Goal: Complete application form

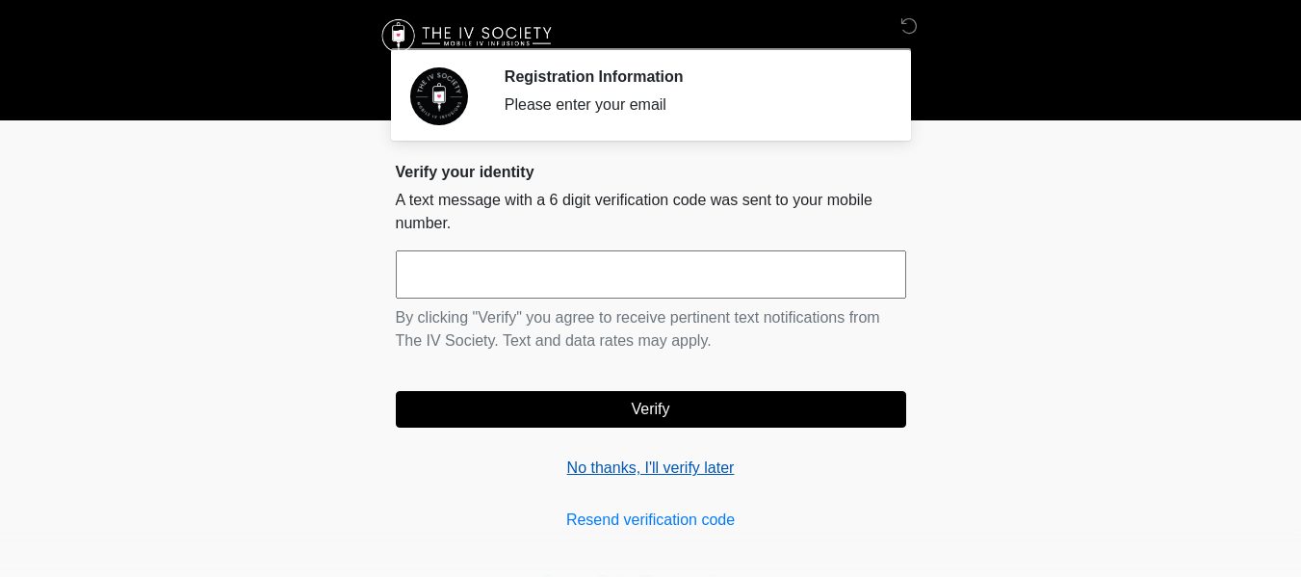
click at [667, 468] on link "No thanks, I'll verify later" at bounding box center [651, 468] width 510 height 23
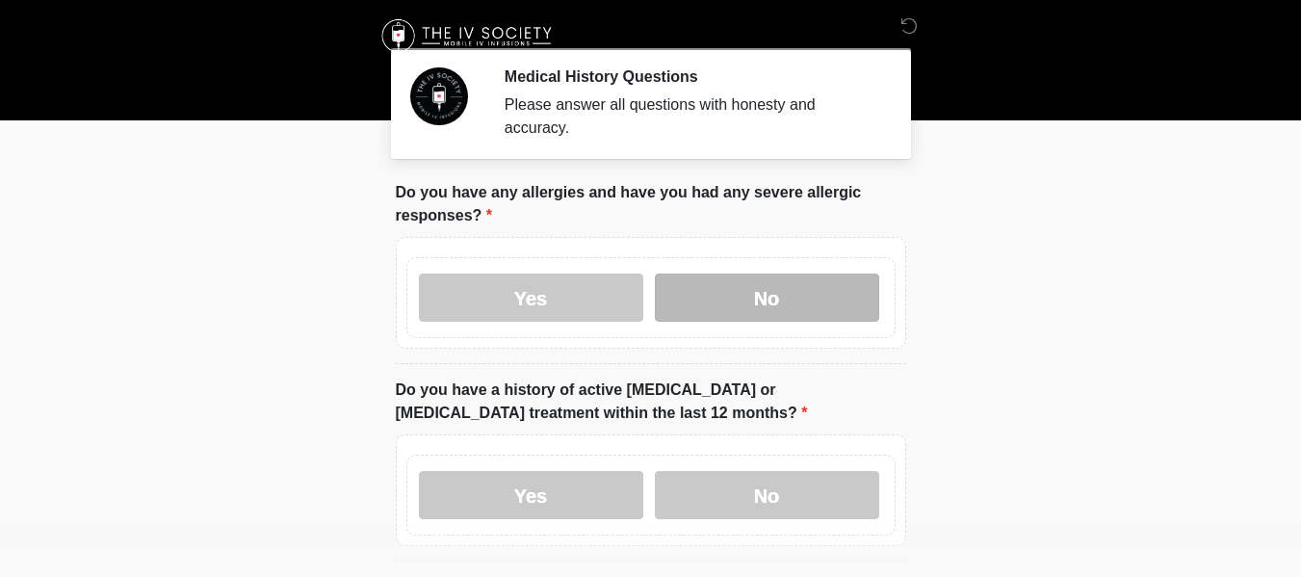
click at [756, 275] on label "No" at bounding box center [767, 298] width 224 height 48
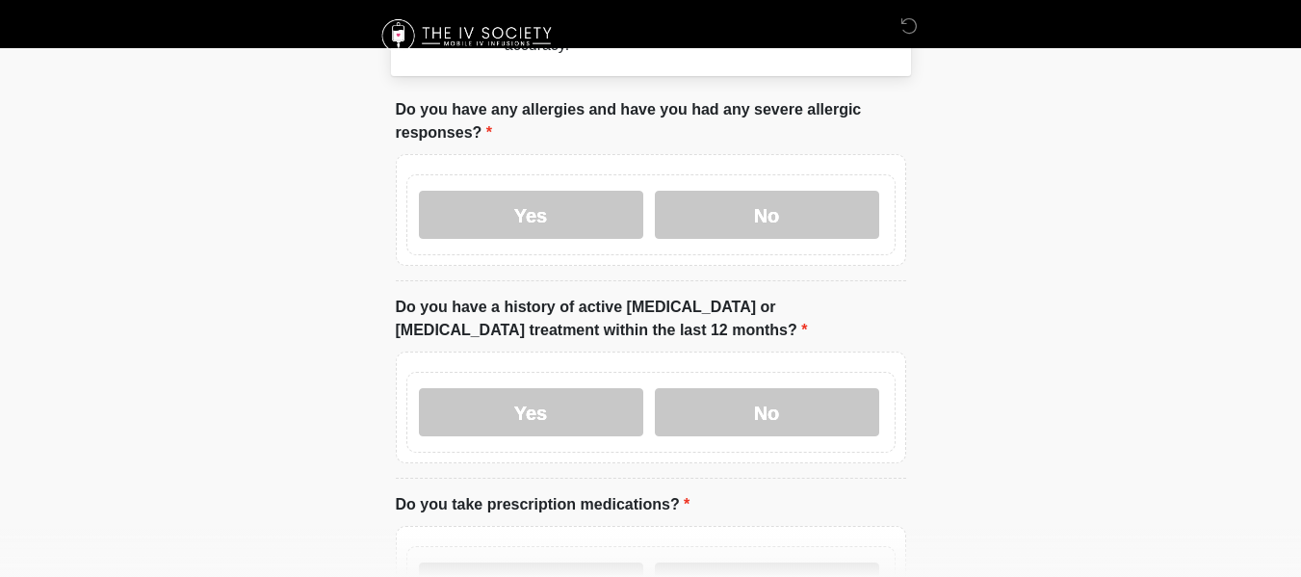
scroll to position [193, 0]
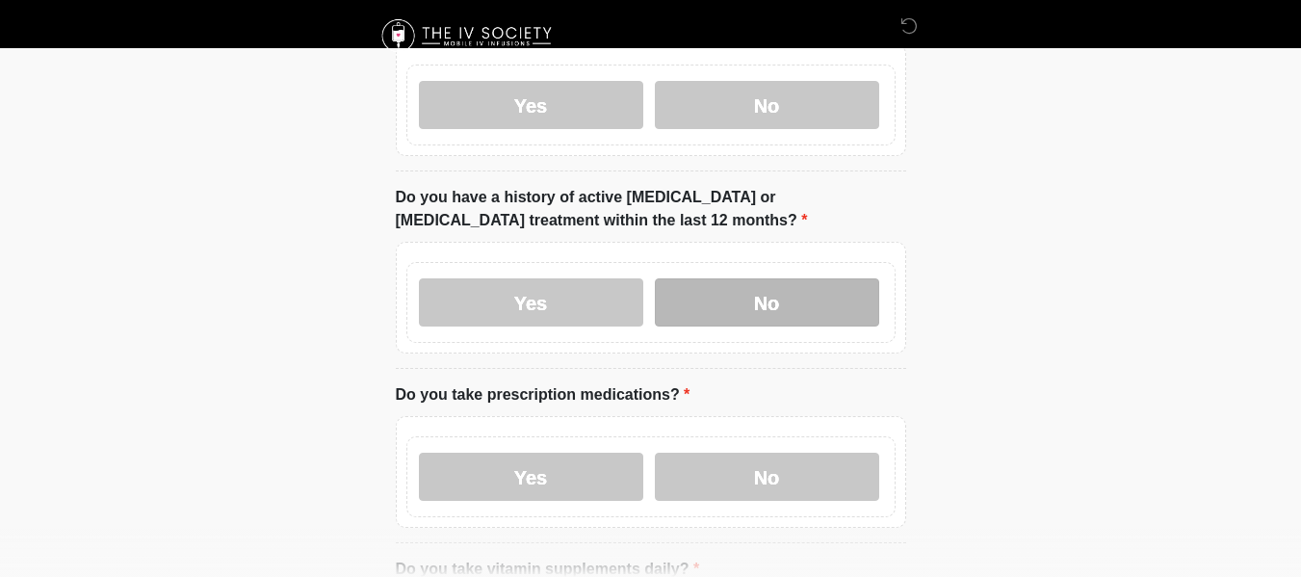
click at [807, 278] on label "No" at bounding box center [767, 302] width 224 height 48
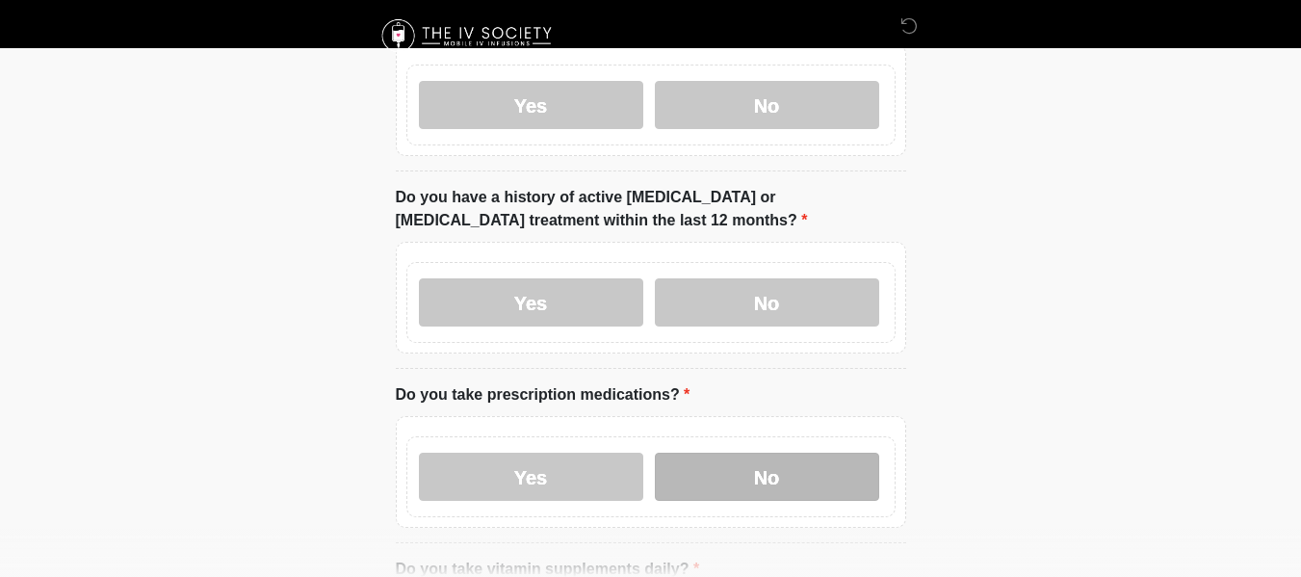
click at [817, 453] on label "No" at bounding box center [767, 477] width 224 height 48
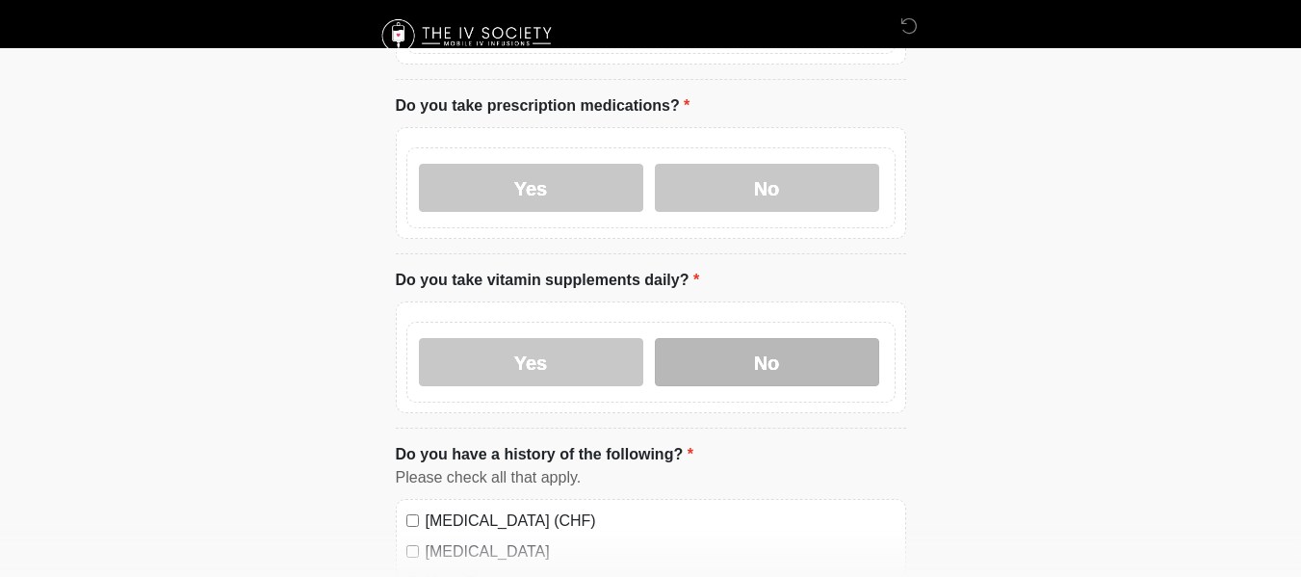
click at [814, 342] on label "No" at bounding box center [767, 362] width 224 height 48
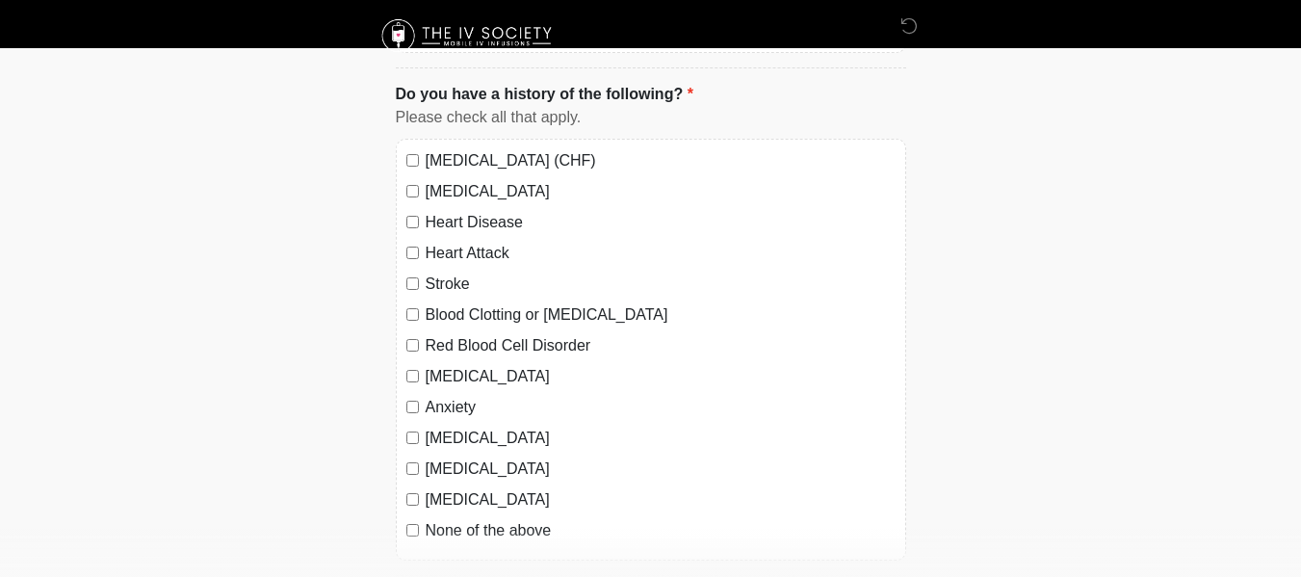
scroll to position [963, 0]
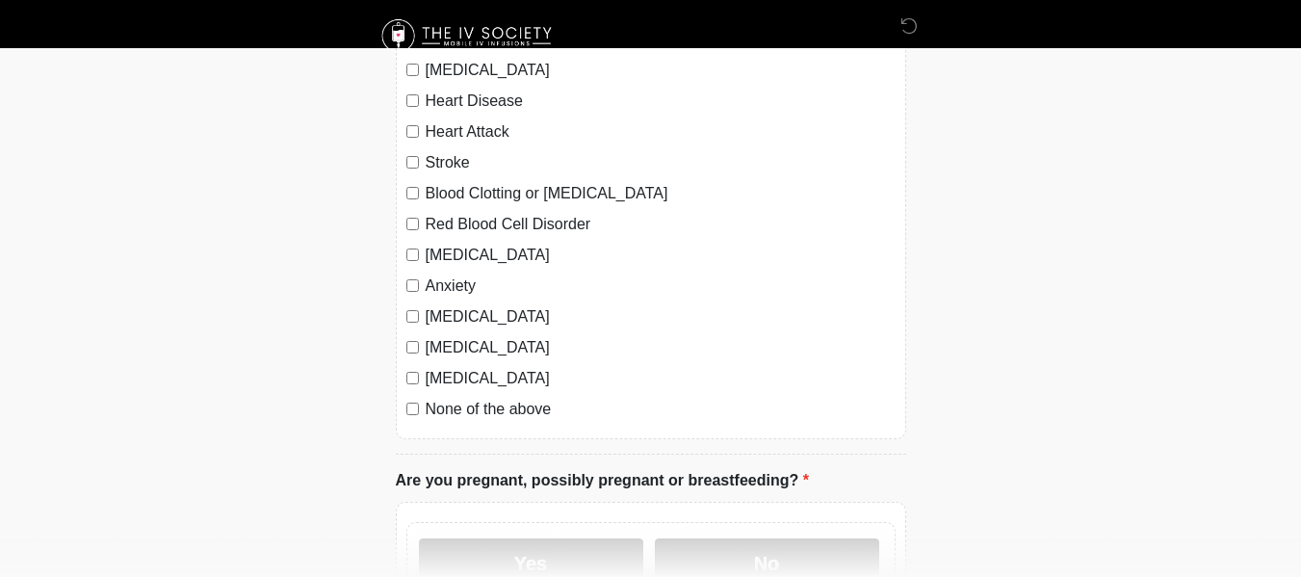
click at [419, 398] on div "None of the above" at bounding box center [650, 409] width 489 height 23
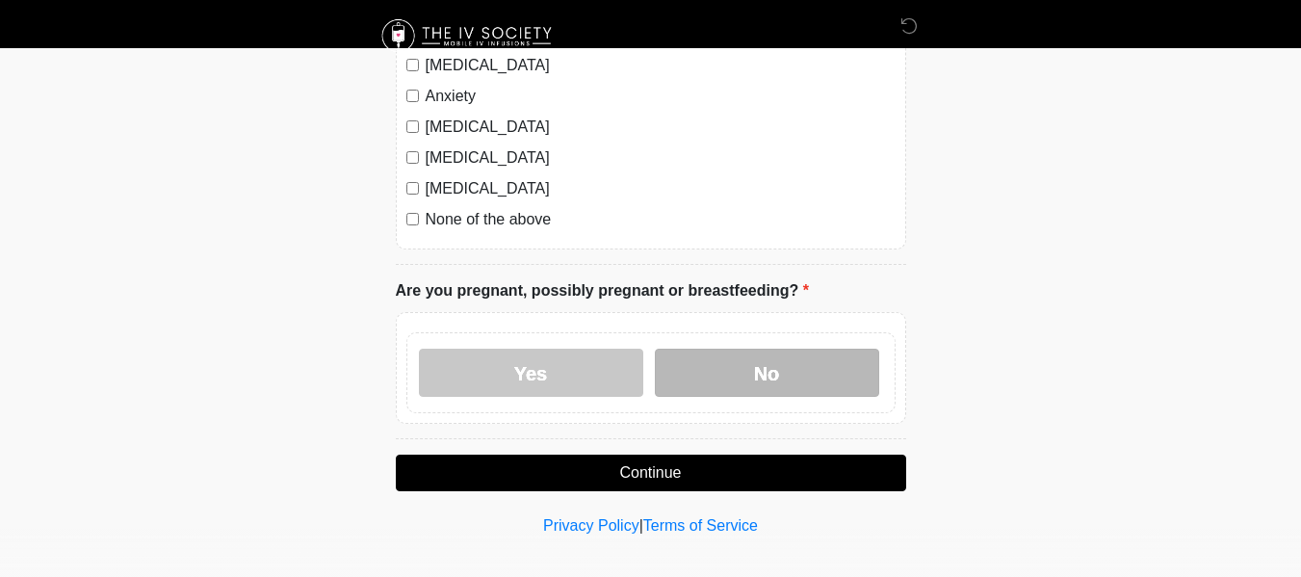
click at [790, 359] on label "No" at bounding box center [767, 373] width 224 height 48
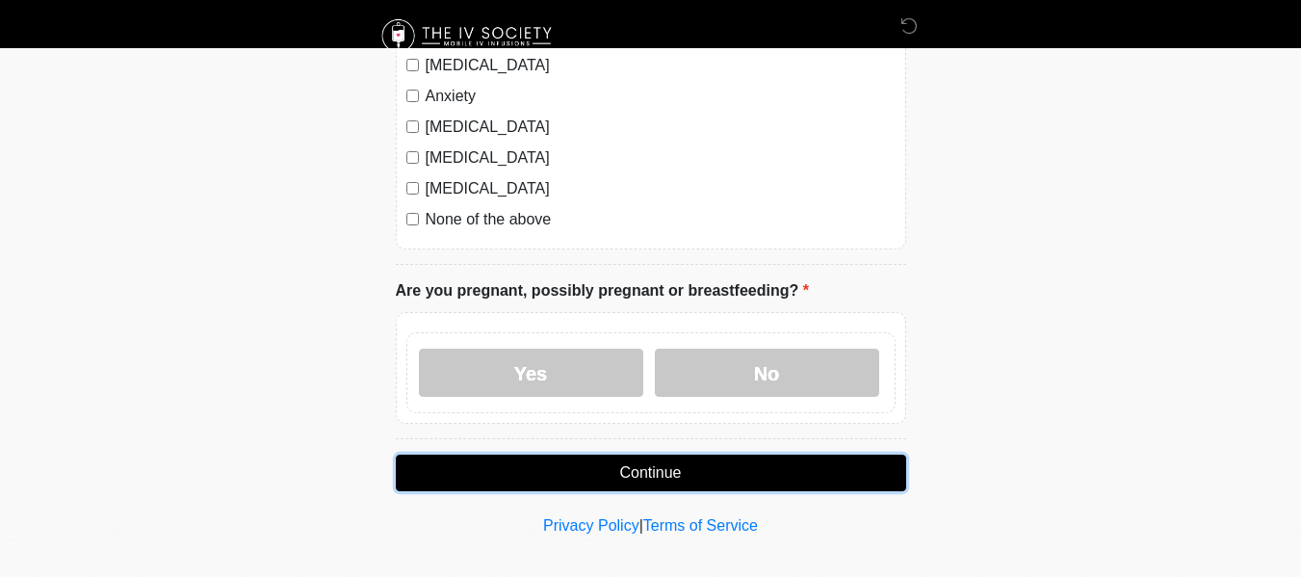
click at [810, 455] on button "Continue" at bounding box center [651, 473] width 510 height 37
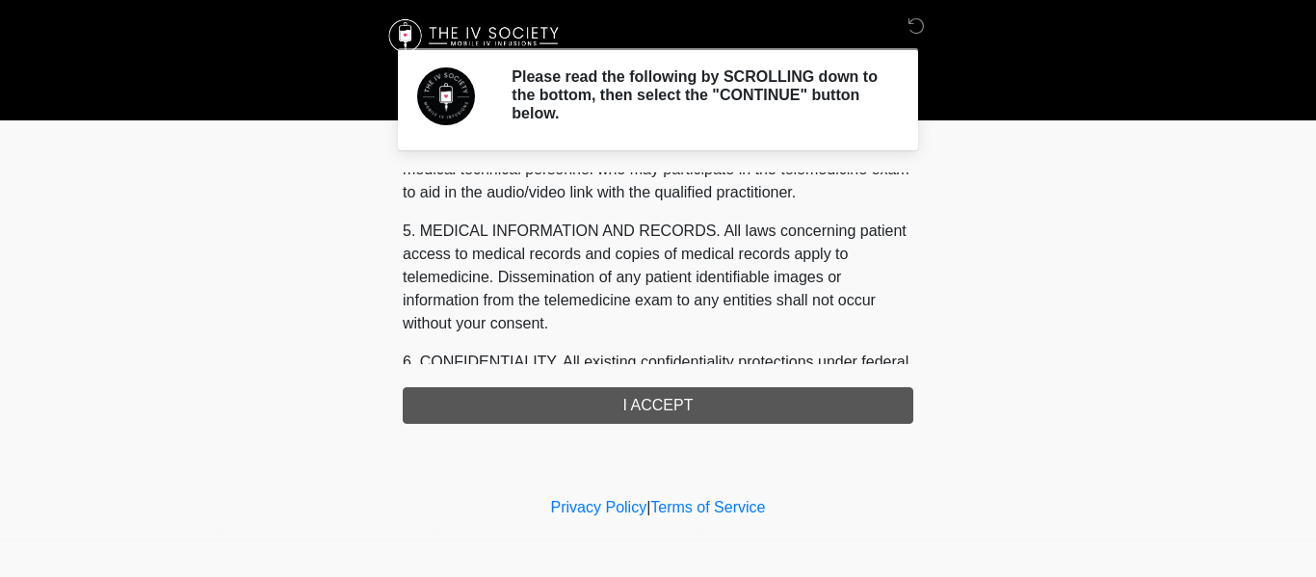
scroll to position [926, 0]
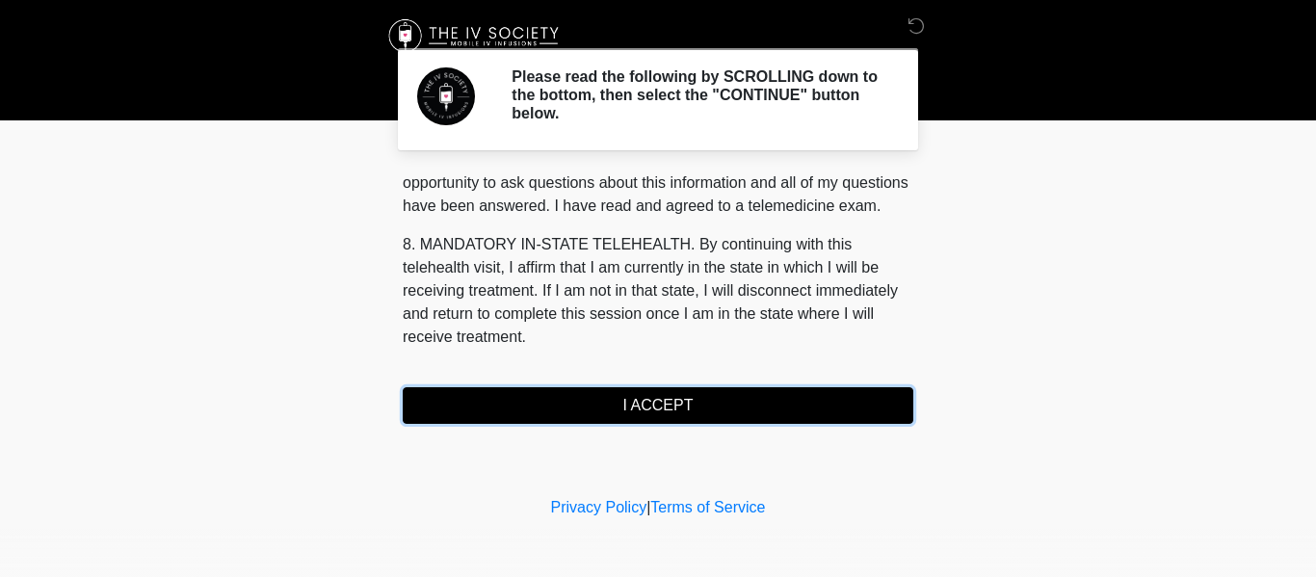
click at [879, 396] on button "I ACCEPT" at bounding box center [658, 405] width 510 height 37
